Goal: Task Accomplishment & Management: Manage account settings

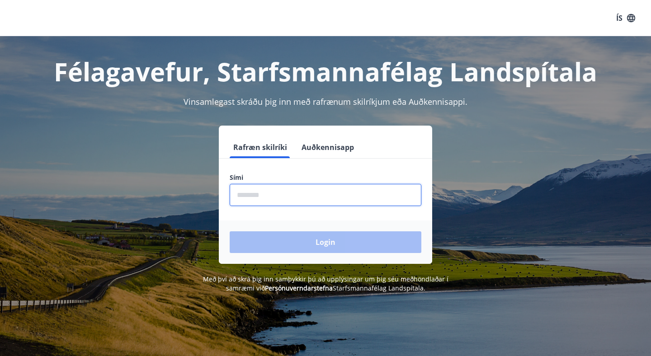
click at [264, 192] on input "phone" at bounding box center [326, 195] width 192 height 22
type input "********"
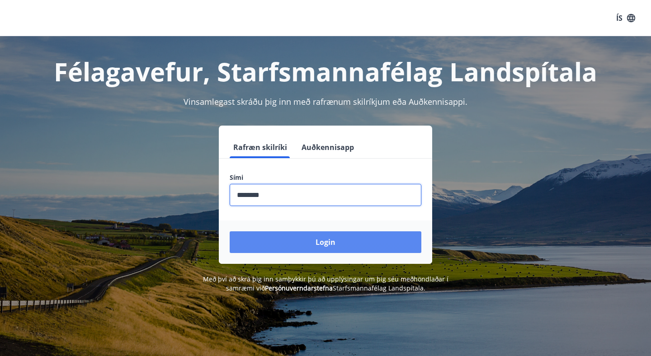
click at [264, 240] on button "Login" at bounding box center [326, 242] width 192 height 22
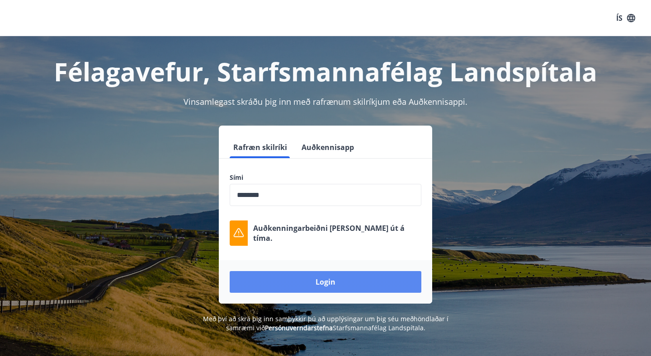
click at [312, 287] on button "Login" at bounding box center [326, 282] width 192 height 22
